Goal: Information Seeking & Learning: Understand process/instructions

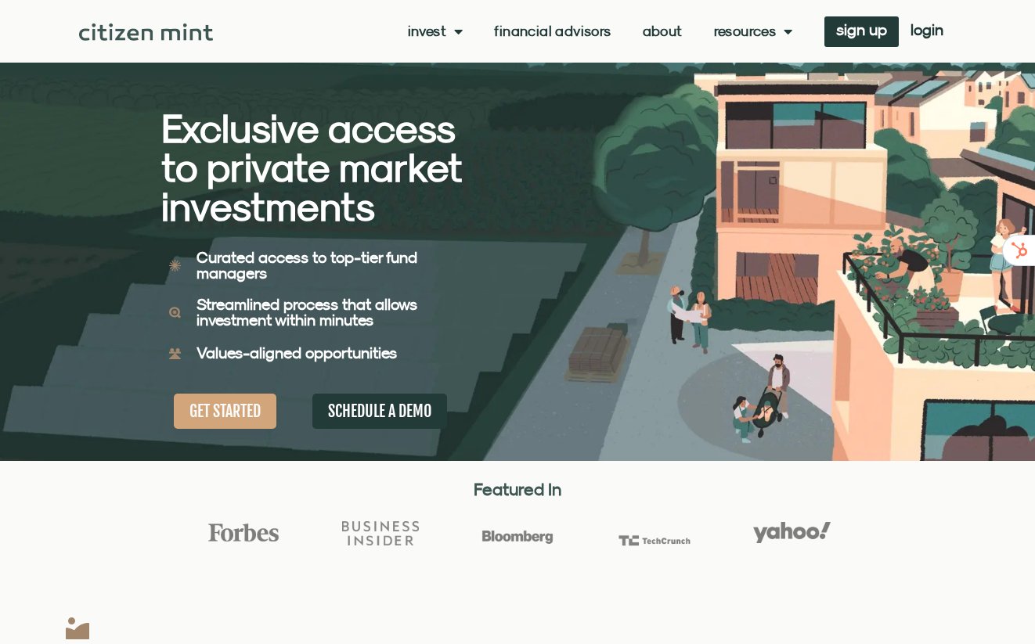
scroll to position [74, 0]
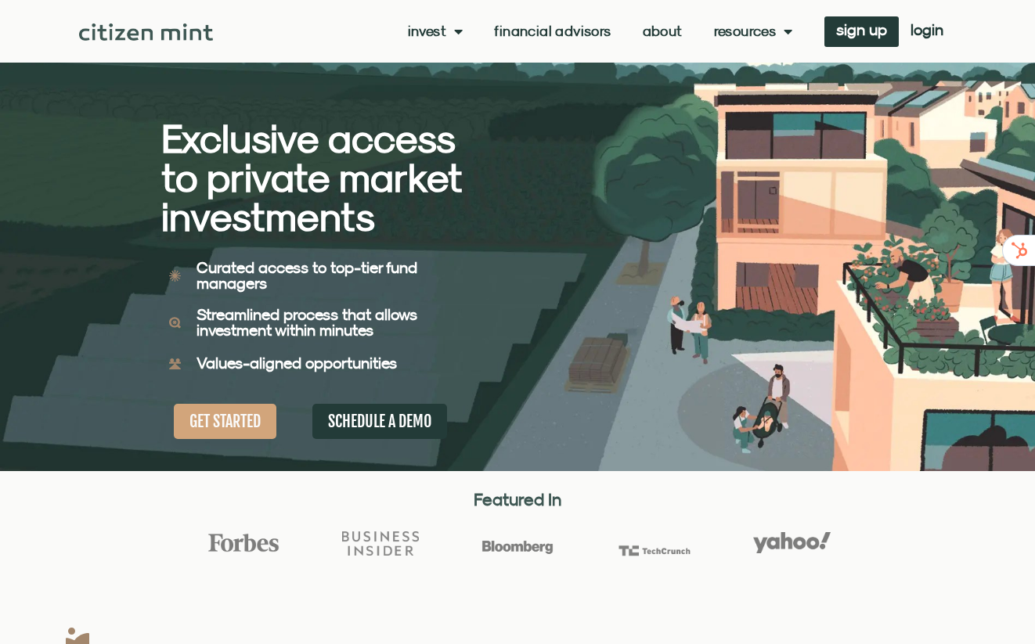
click at [510, 33] on link "Financial Advisors" at bounding box center [552, 31] width 117 height 16
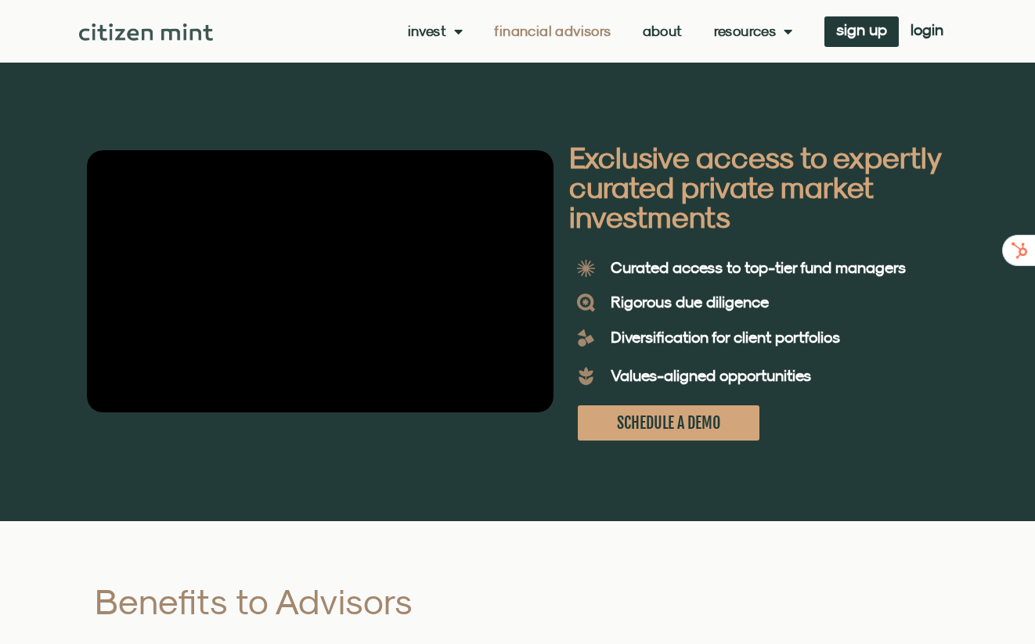
click at [353, 320] on video at bounding box center [320, 281] width 467 height 262
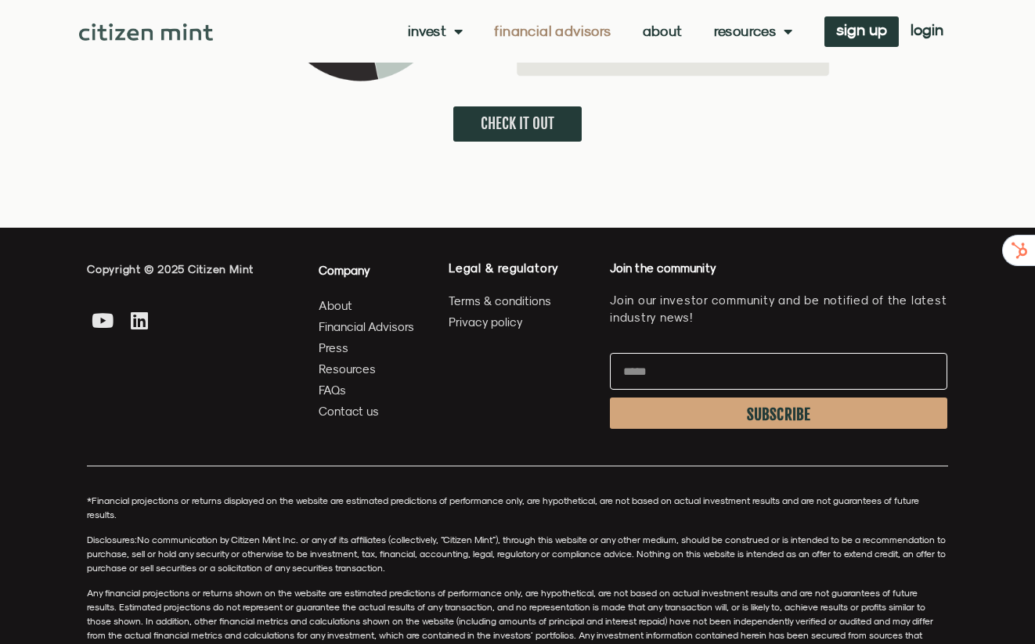
scroll to position [4316, 0]
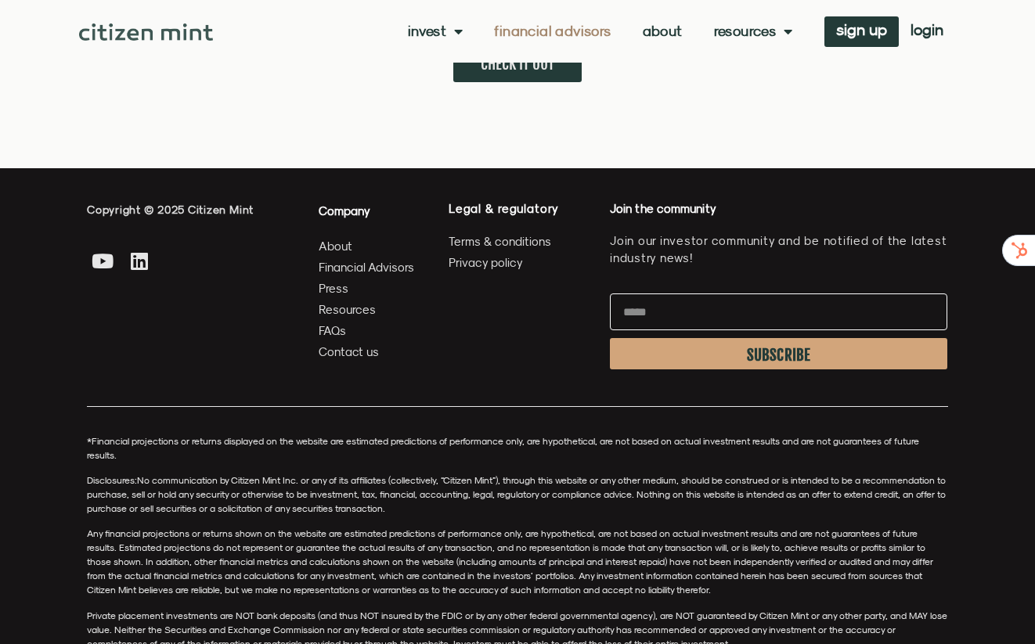
click at [342, 258] on span "Financial Advisors" at bounding box center [367, 268] width 96 height 20
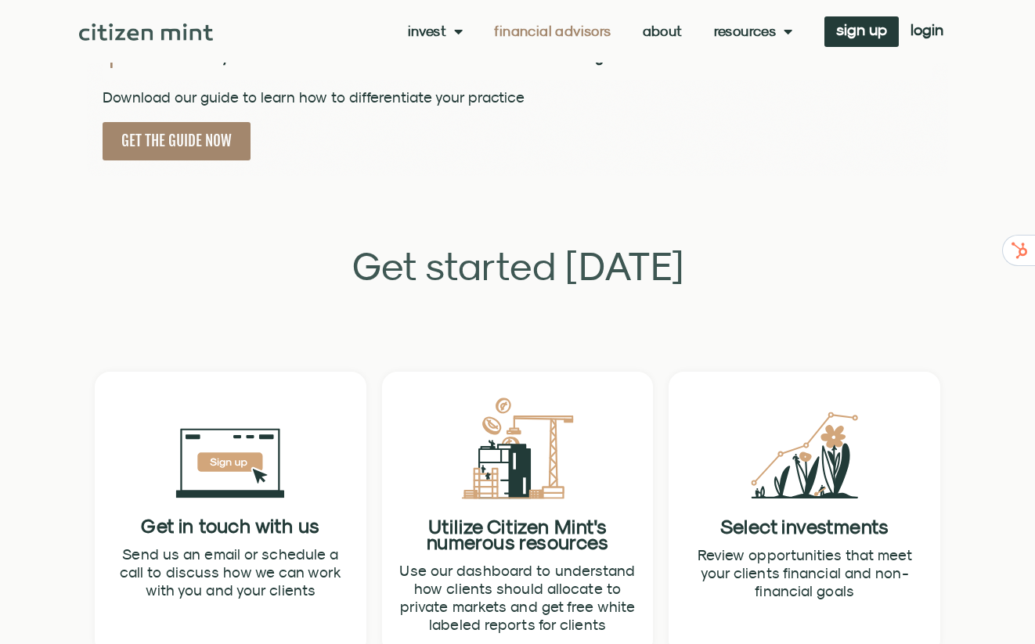
scroll to position [2392, 0]
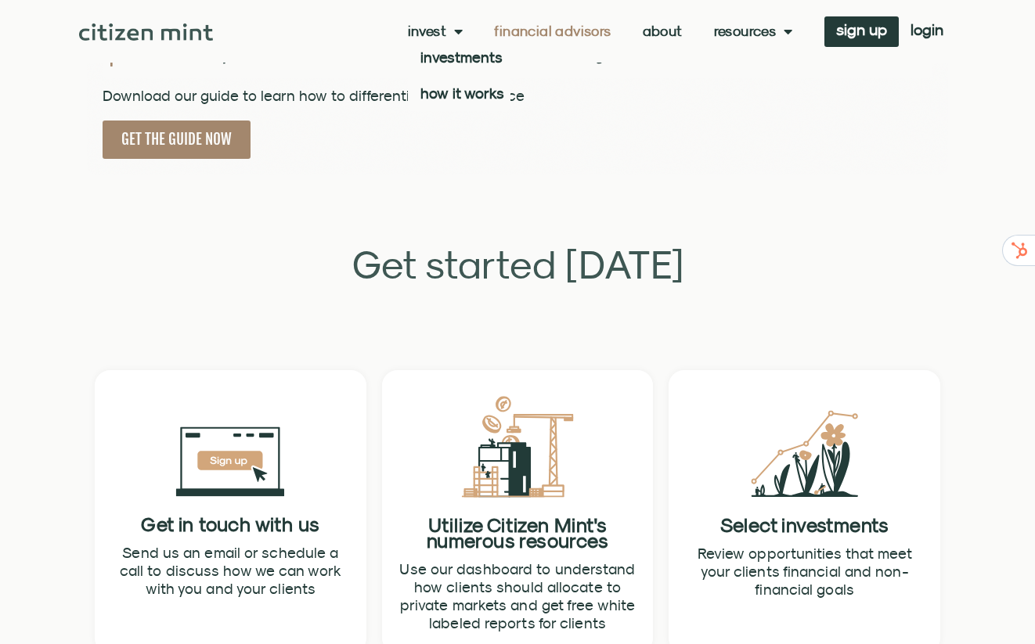
click at [431, 31] on link "Invest" at bounding box center [436, 31] width 56 height 16
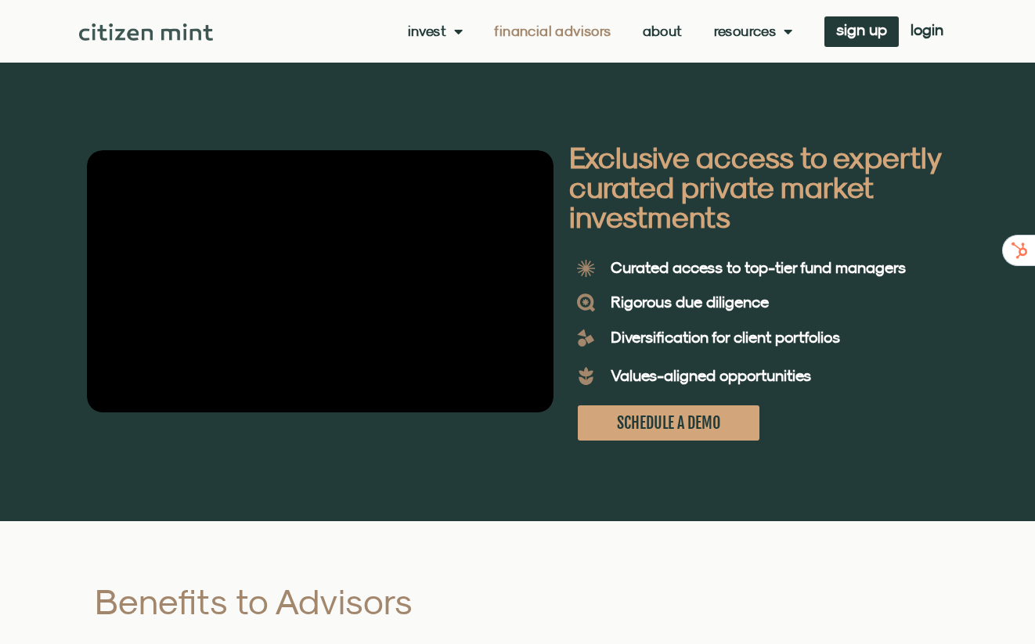
click at [146, 20] on div "Invest investments how it works Financial Advisors About Resources insights all…" at bounding box center [517, 31] width 877 height 63
click at [143, 24] on img at bounding box center [146, 31] width 134 height 17
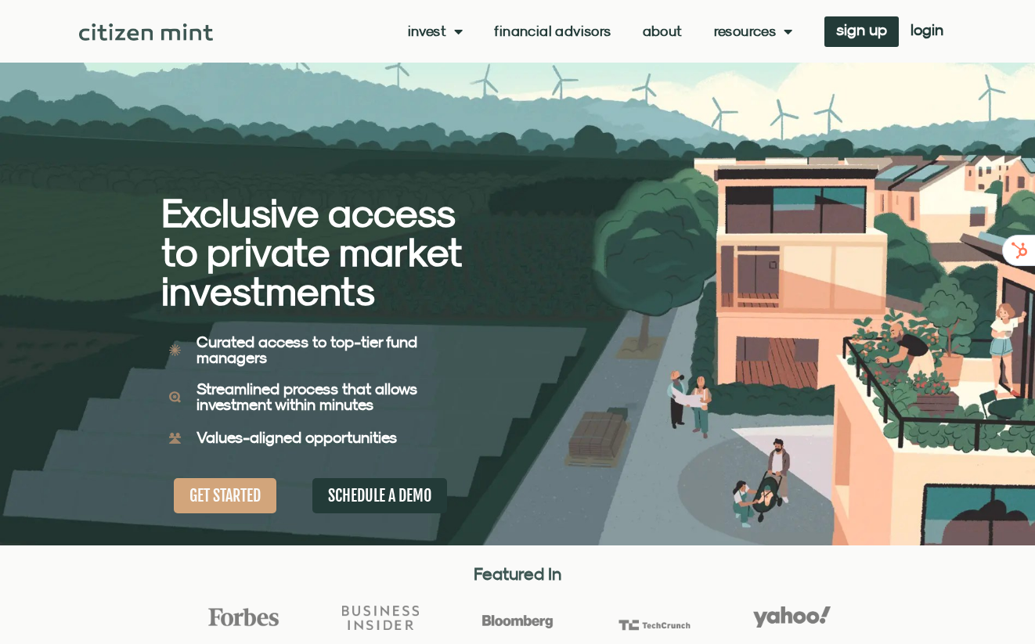
click at [446, 40] on span "Menu" at bounding box center [454, 31] width 16 height 30
click at [467, 63] on link "investments" at bounding box center [459, 57] width 103 height 36
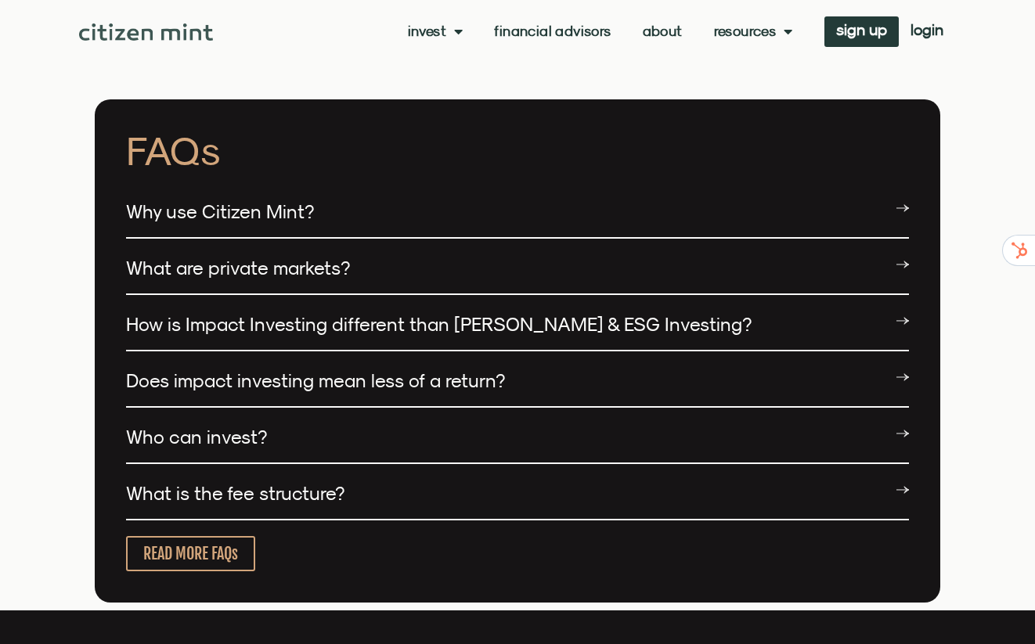
scroll to position [3837, 0]
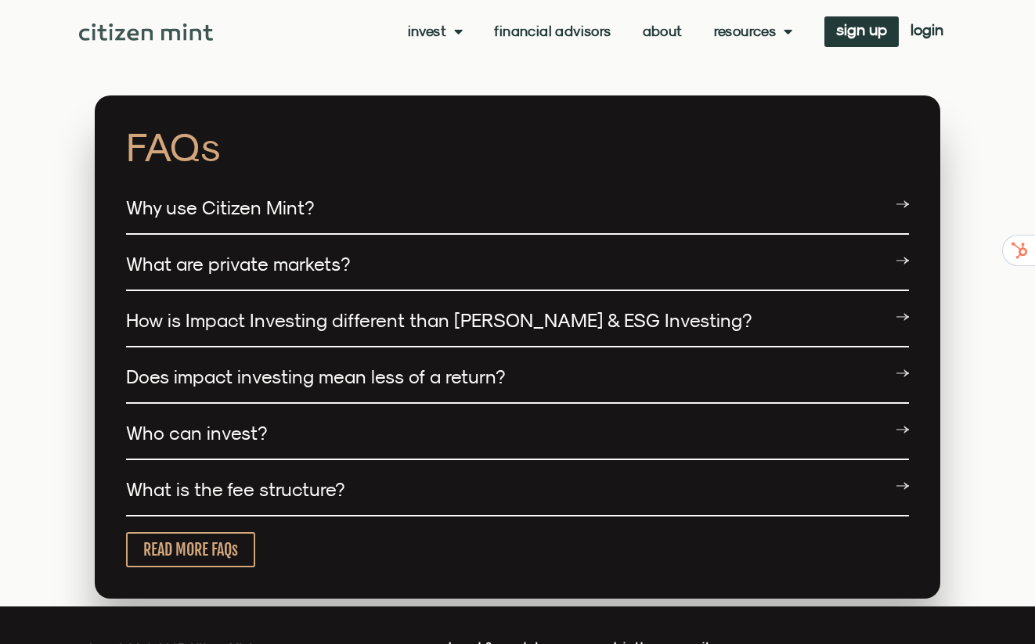
click at [334, 190] on div "Why use Citizen Mint?" at bounding box center [517, 208] width 783 height 52
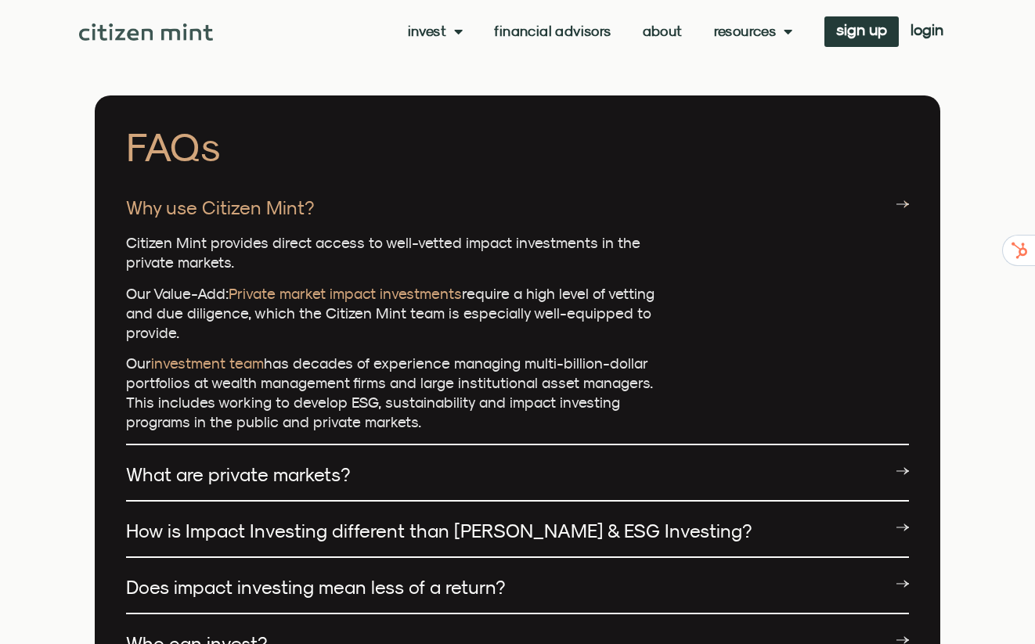
click at [449, 33] on span "Menu" at bounding box center [454, 31] width 16 height 30
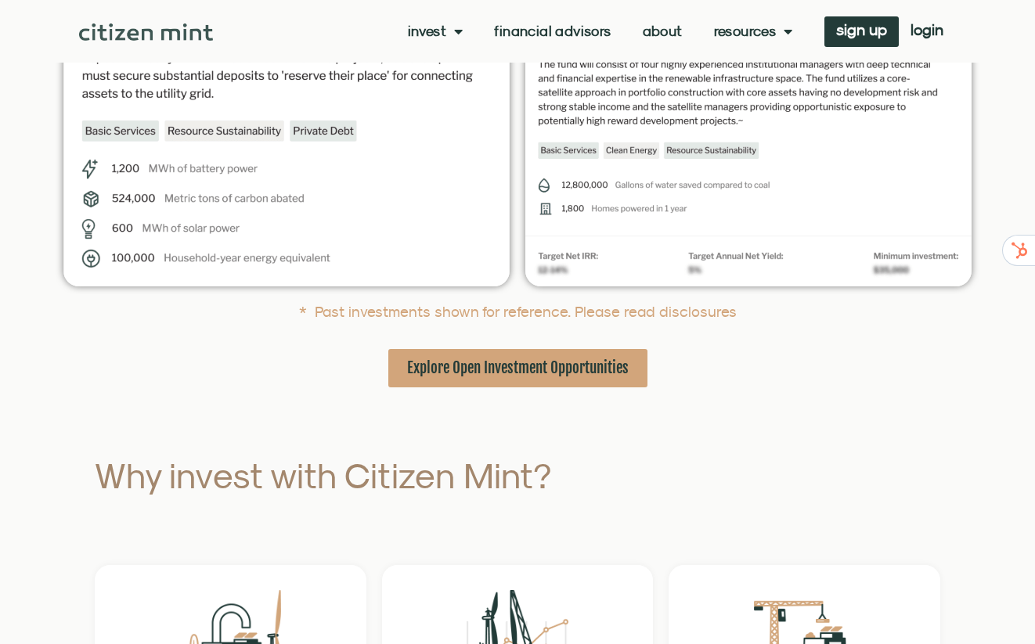
scroll to position [583, 0]
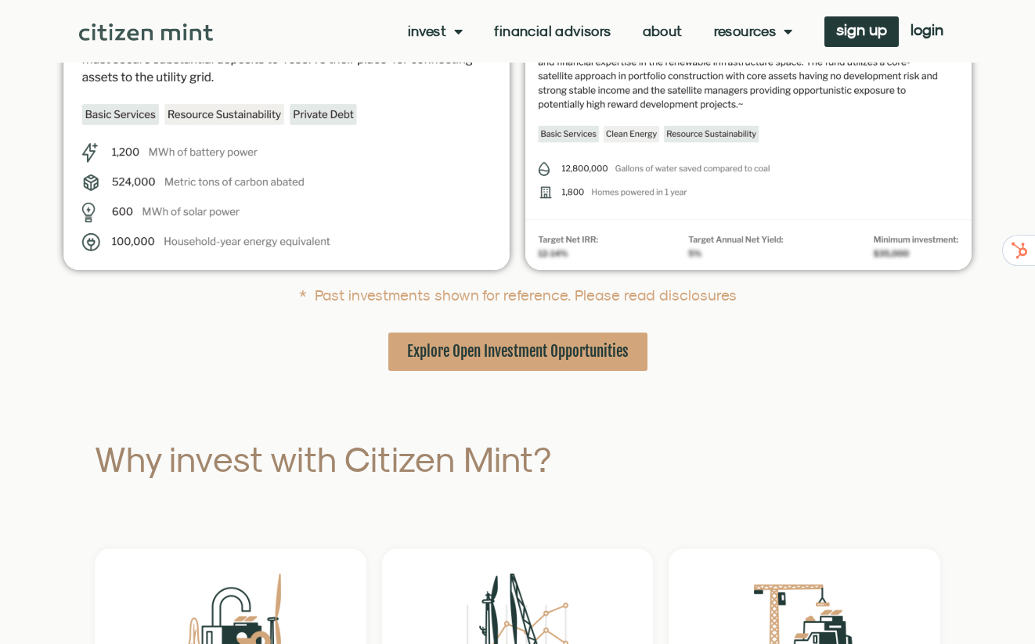
click at [442, 368] on link "Explore Open Investment Opportunities" at bounding box center [517, 352] width 259 height 38
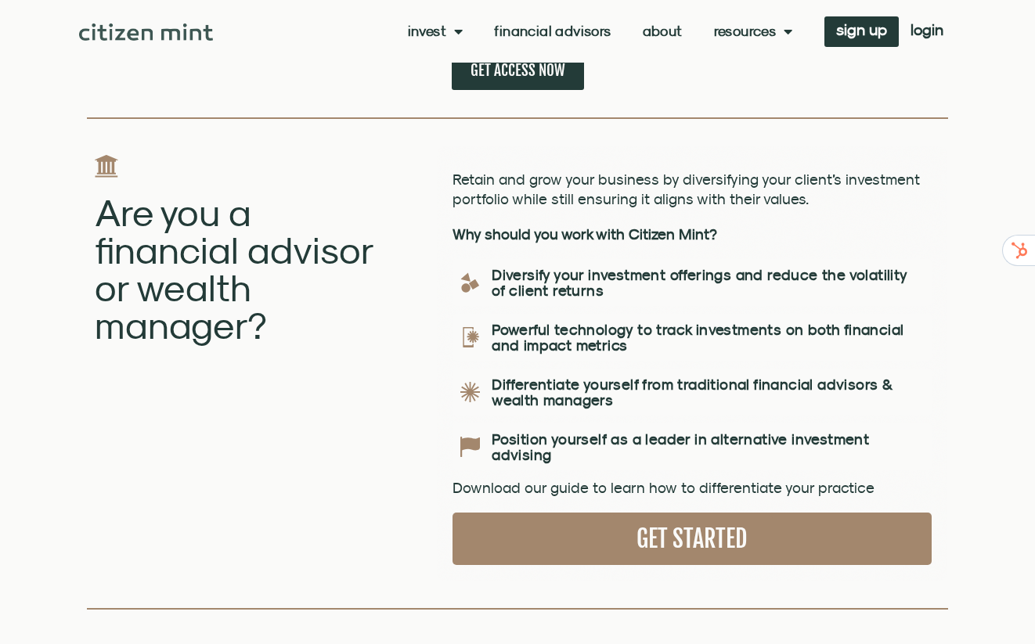
scroll to position [1419, 0]
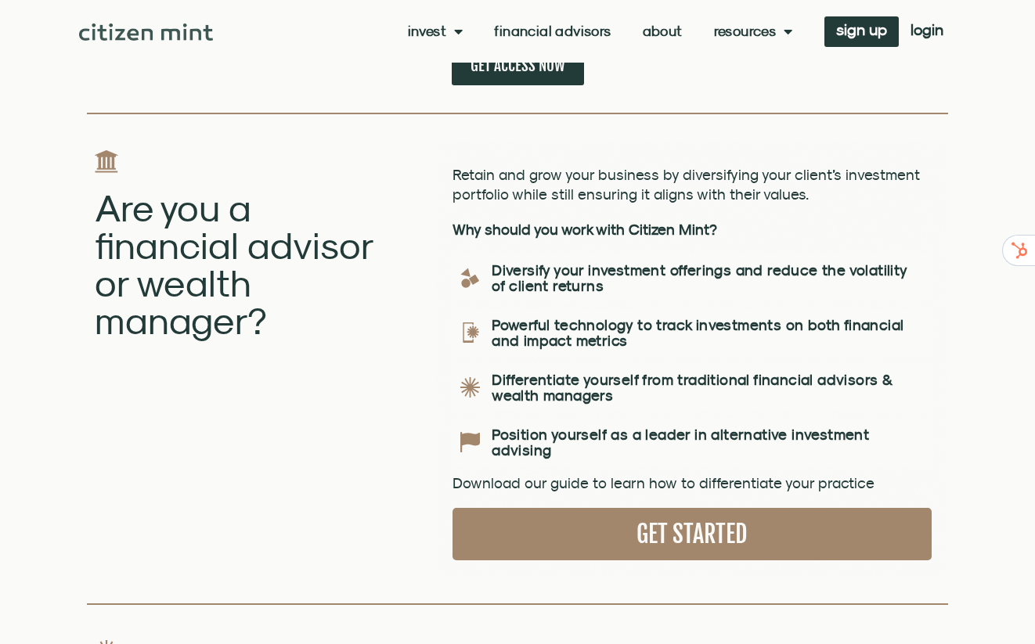
click at [434, 39] on link "Invest" at bounding box center [436, 31] width 56 height 16
click at [468, 88] on link "how it works" at bounding box center [459, 93] width 103 height 36
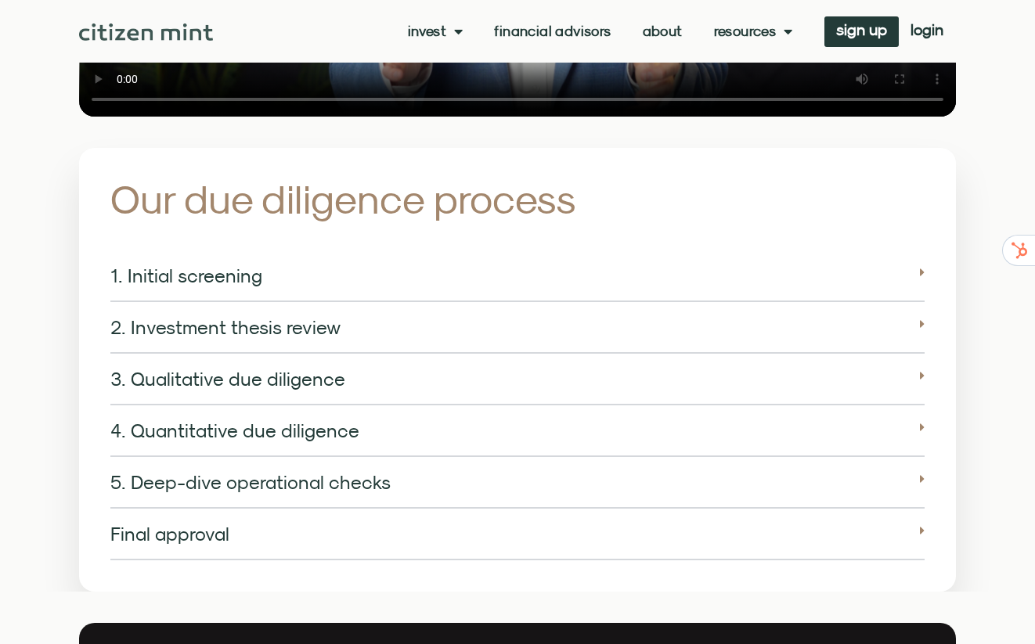
scroll to position [2221, 0]
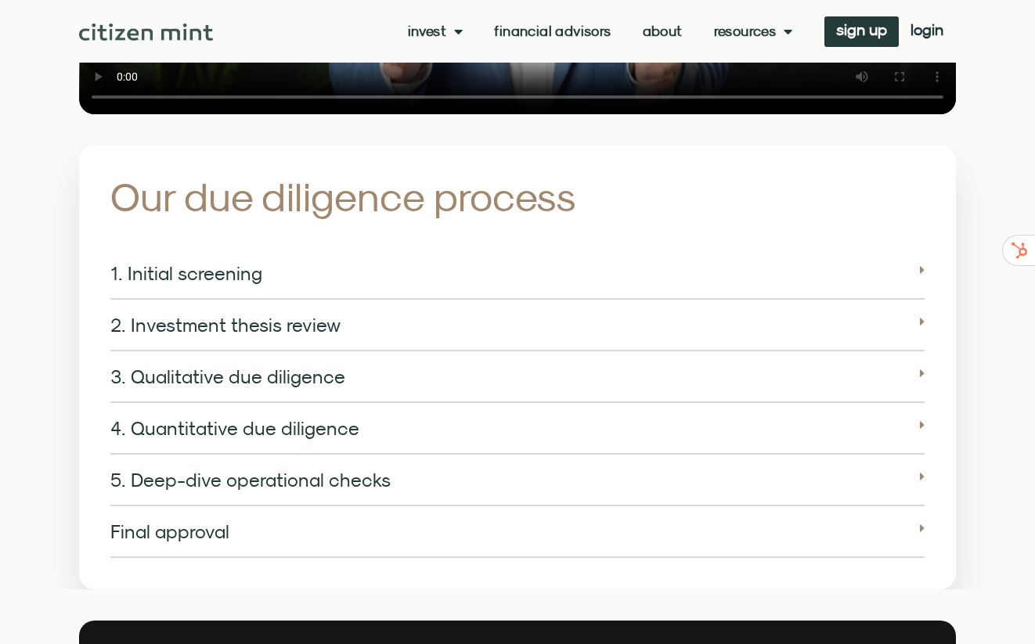
click at [454, 252] on div "1. Initial screening" at bounding box center [517, 274] width 814 height 52
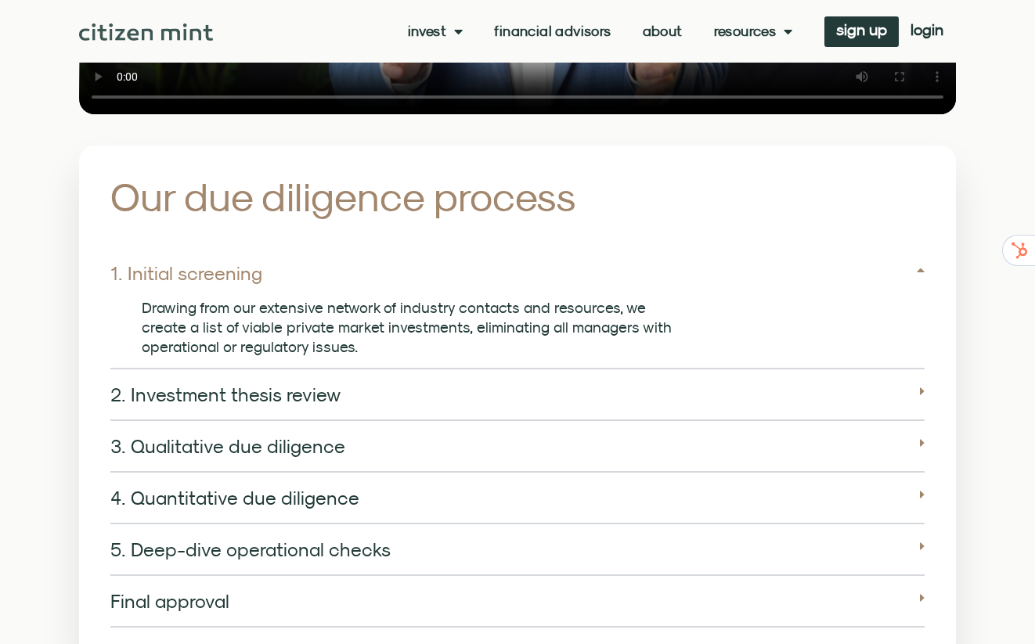
click at [416, 384] on div "2. Investment thesis review" at bounding box center [517, 396] width 814 height 52
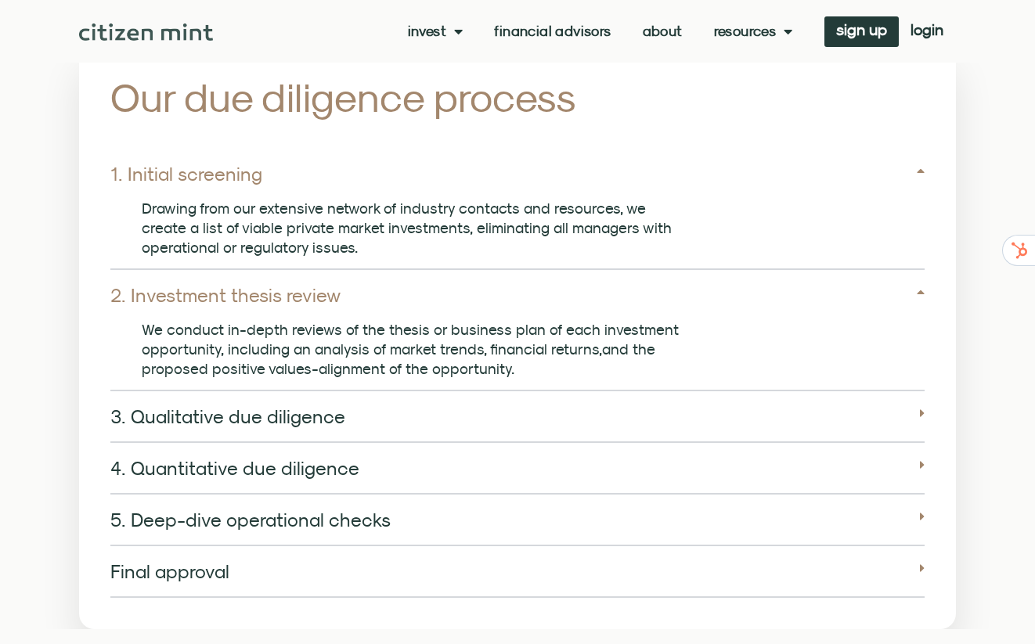
scroll to position [2323, 0]
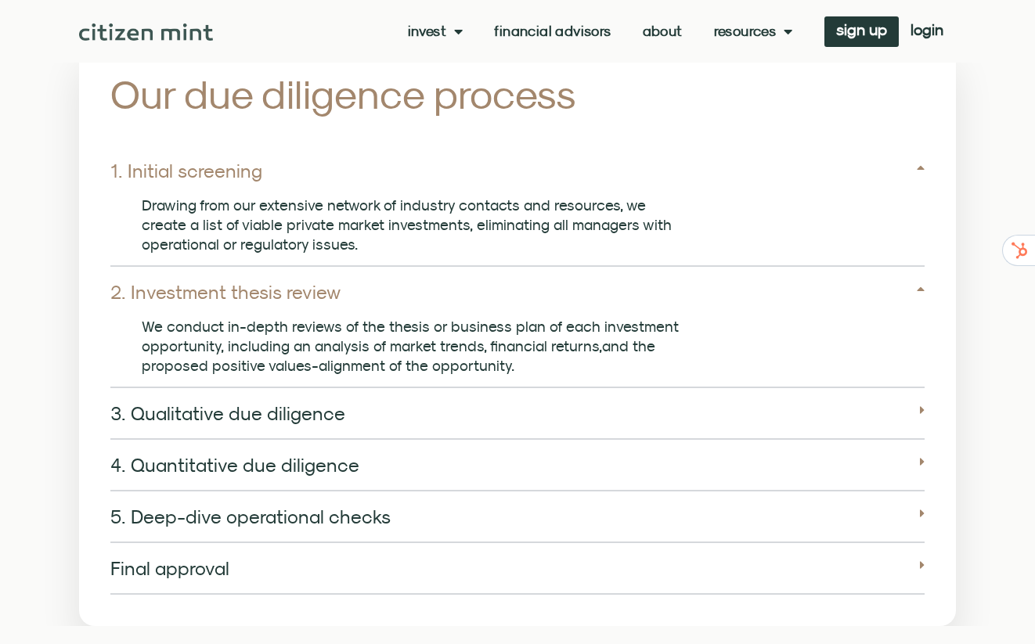
click at [374, 407] on div "3. Qualitative due diligence" at bounding box center [517, 414] width 814 height 52
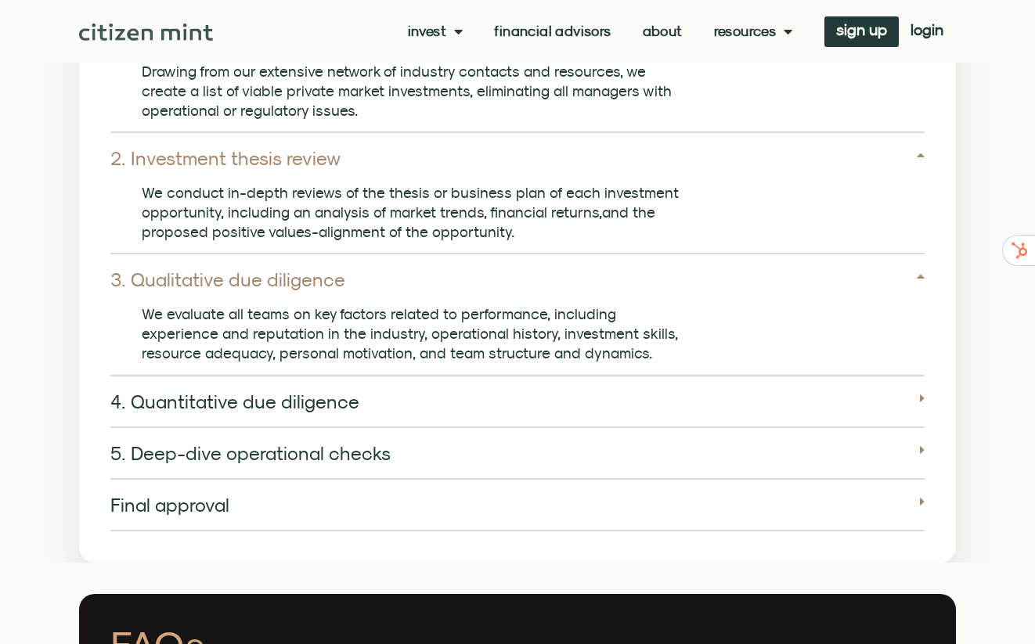
scroll to position [2445, 0]
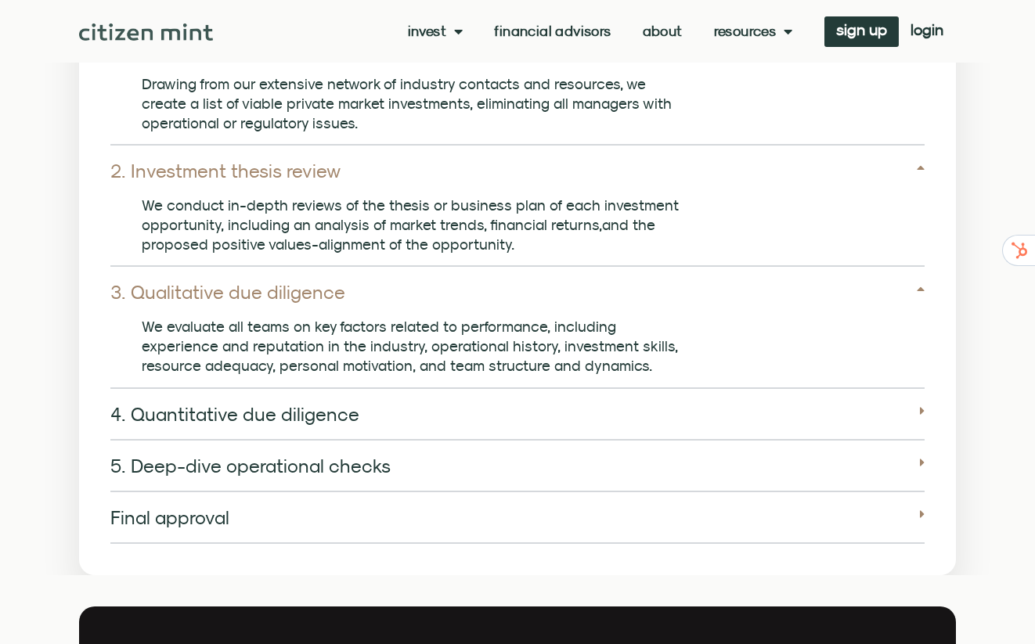
click at [359, 413] on div "4. Quantitative due diligence" at bounding box center [517, 415] width 814 height 52
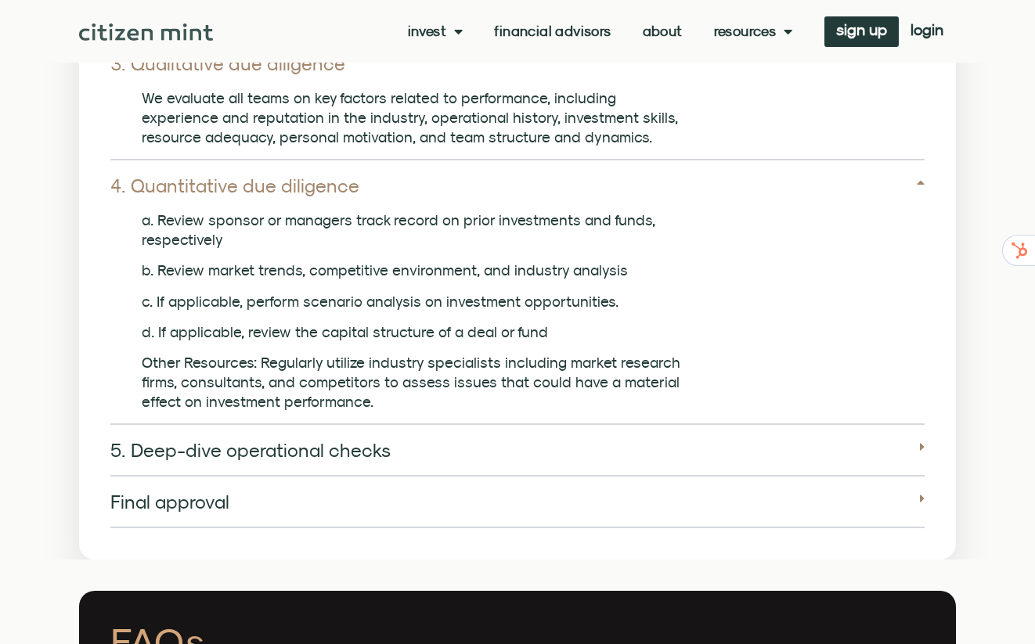
scroll to position [2686, 0]
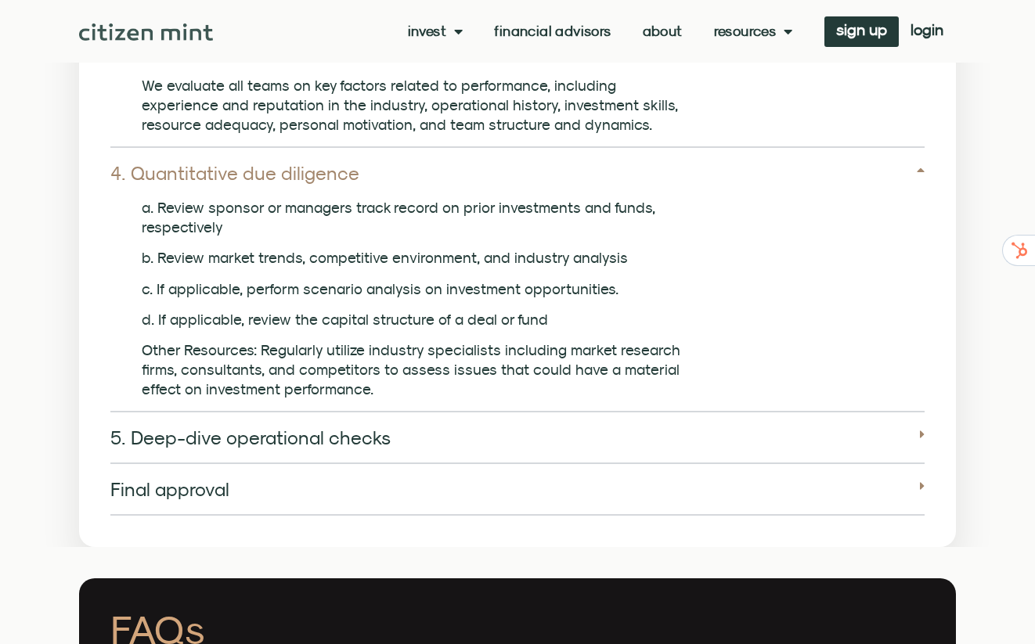
click at [348, 427] on link "5. Deep-dive operational checks" at bounding box center [250, 438] width 280 height 22
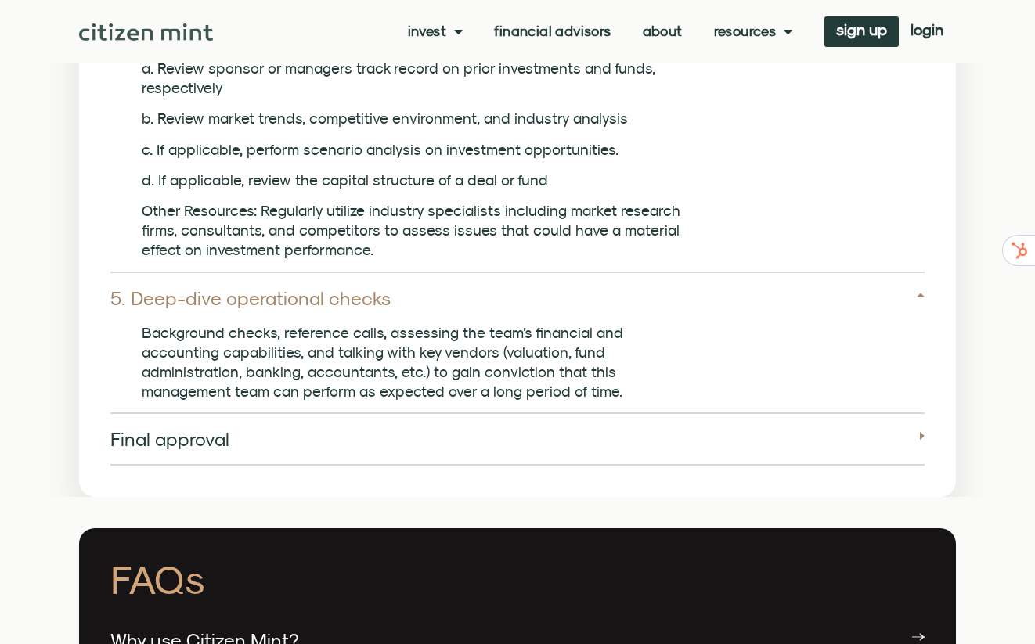
scroll to position [2830, 0]
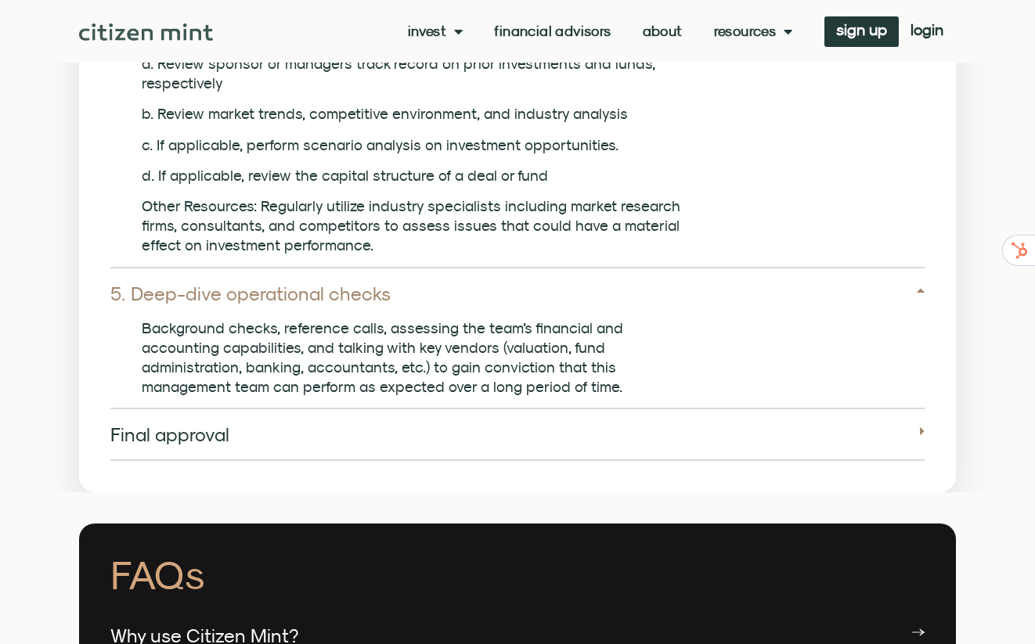
click at [319, 410] on div "Final approval" at bounding box center [517, 436] width 814 height 52
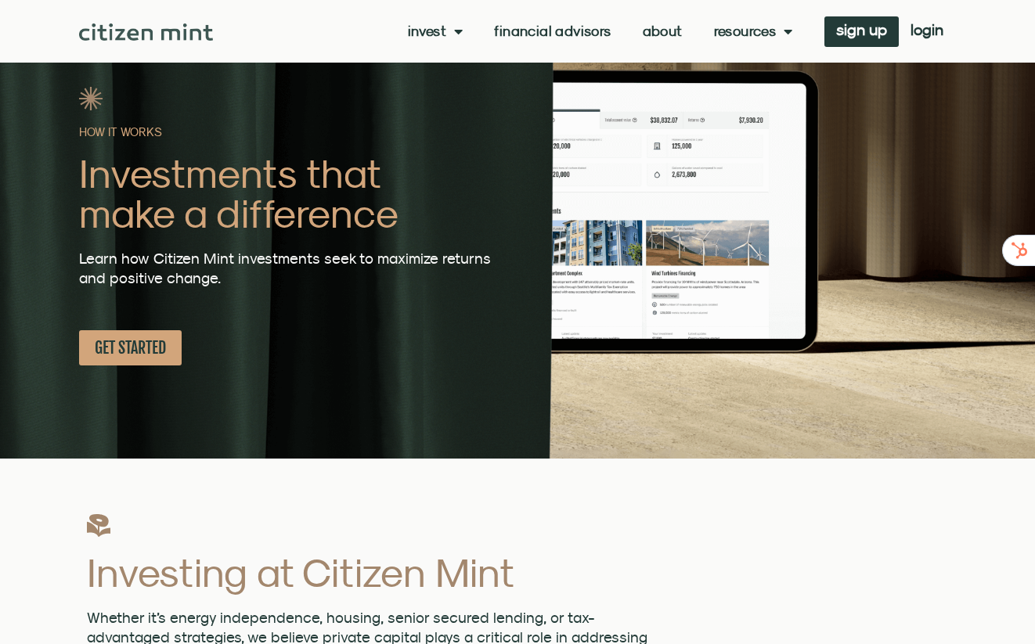
scroll to position [0, 0]
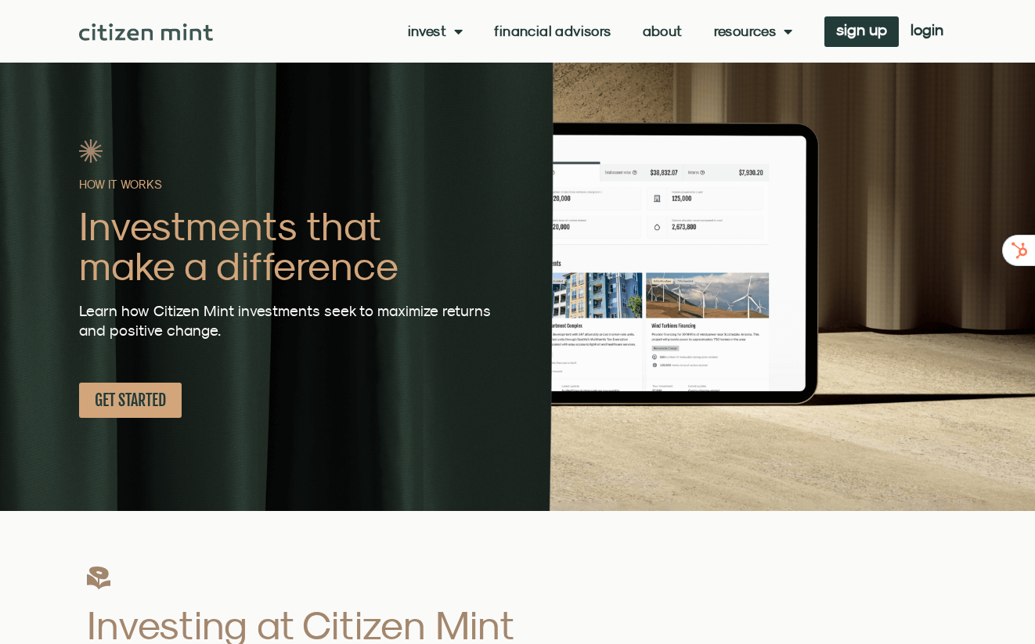
click at [440, 40] on div "Invest investments how it works Financial Advisors About Resources insights all…" at bounding box center [584, 31] width 742 height 31
click at [447, 34] on span "Menu" at bounding box center [454, 31] width 16 height 30
click at [470, 56] on link "investments" at bounding box center [459, 57] width 103 height 36
